Goal: Transaction & Acquisition: Book appointment/travel/reservation

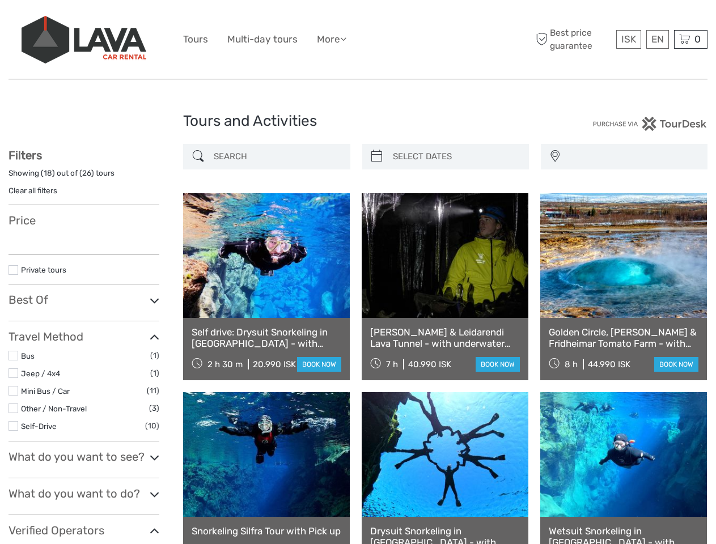
select select
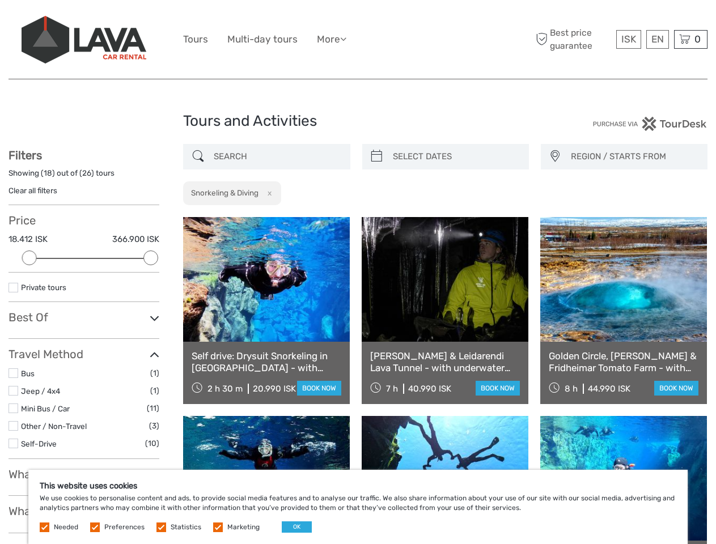
click at [358, 40] on ul "Tours Multi-day tours More Food & drink Travel Articles Back to [GEOGRAPHIC_DAT…" at bounding box center [273, 39] width 180 height 16
click at [333, 39] on link "More" at bounding box center [331, 39] width 29 height 16
click at [346, 39] on icon at bounding box center [343, 39] width 6 height 10
click at [628, 39] on span "ISK" at bounding box center [628, 38] width 15 height 11
click at [657, 39] on div "EN English Español Deutsch" at bounding box center [657, 39] width 23 height 19
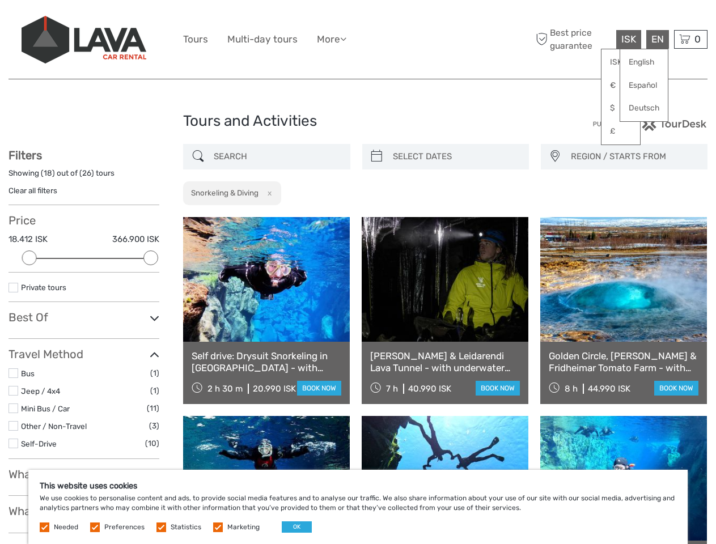
click at [691, 39] on div "0 Items Total 0 ISK Checkout The shopping cart is empty." at bounding box center [690, 39] width 33 height 19
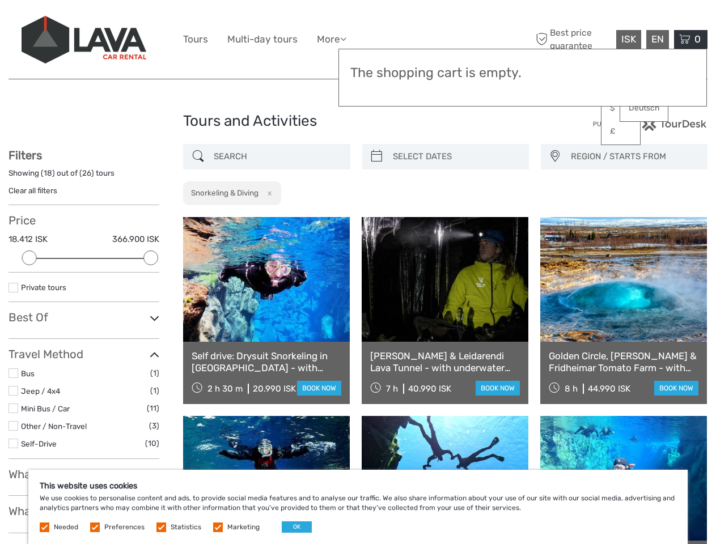
click at [29, 258] on div at bounding box center [29, 258] width 15 height 15
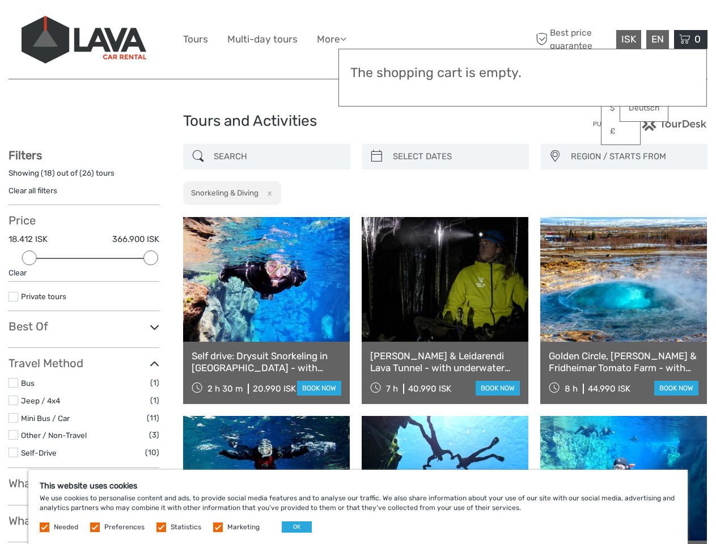
click at [151, 258] on div "Filters Showing ( 18 ) out of ( 26 ) tours Clear all filters Price 18.412 ISK 3…" at bounding box center [84, 425] width 151 height 552
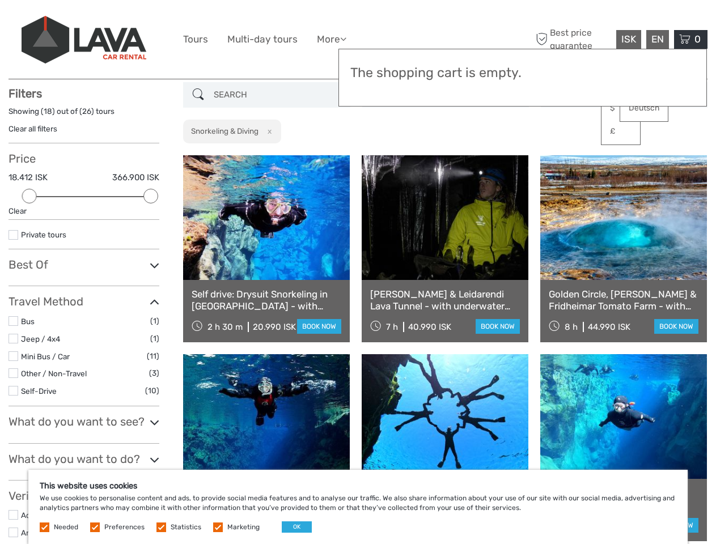
click at [377, 156] on link at bounding box center [445, 217] width 167 height 125
click at [455, 156] on link at bounding box center [445, 217] width 167 height 125
